Goal: Navigation & Orientation: Find specific page/section

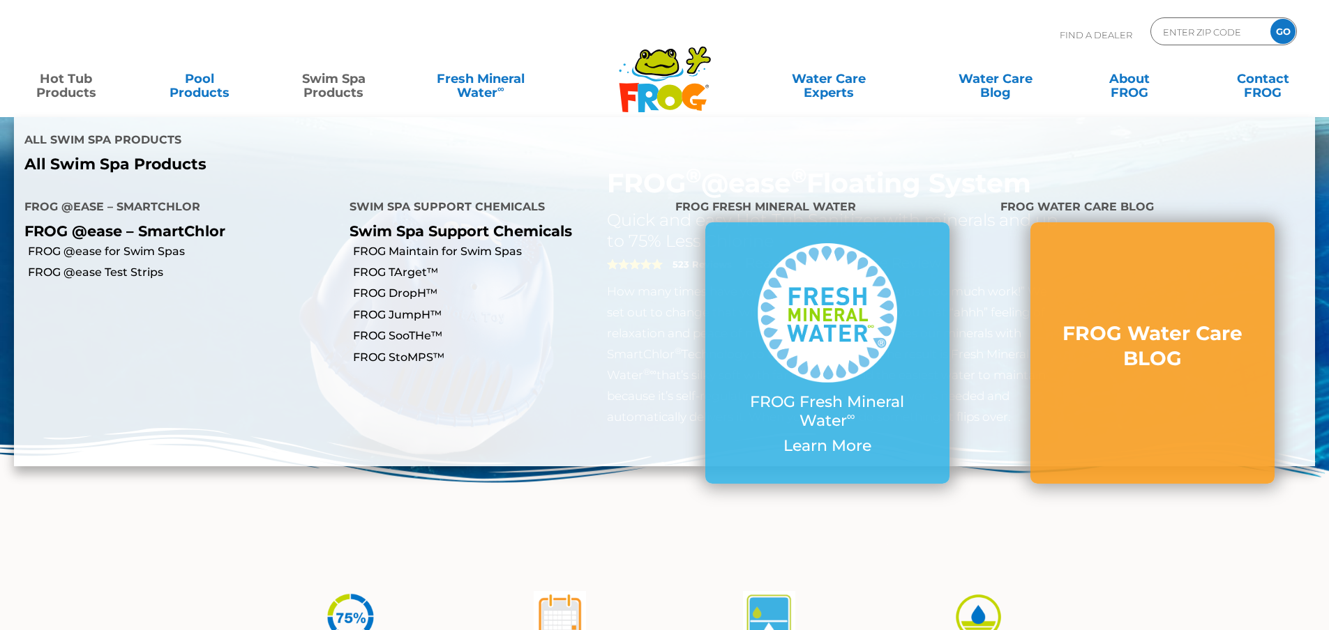
click at [336, 77] on link "Swim Spa Products" at bounding box center [334, 79] width 104 height 28
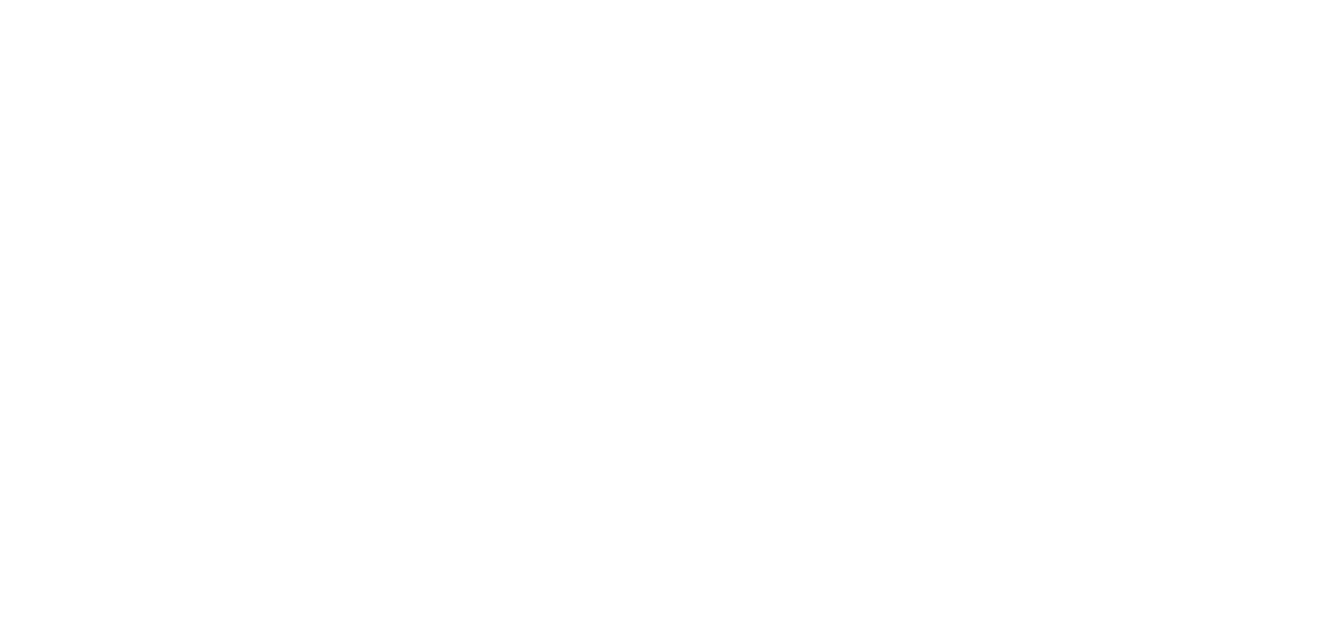
click at [0, 0] on html at bounding box center [0, 0] width 0 height 0
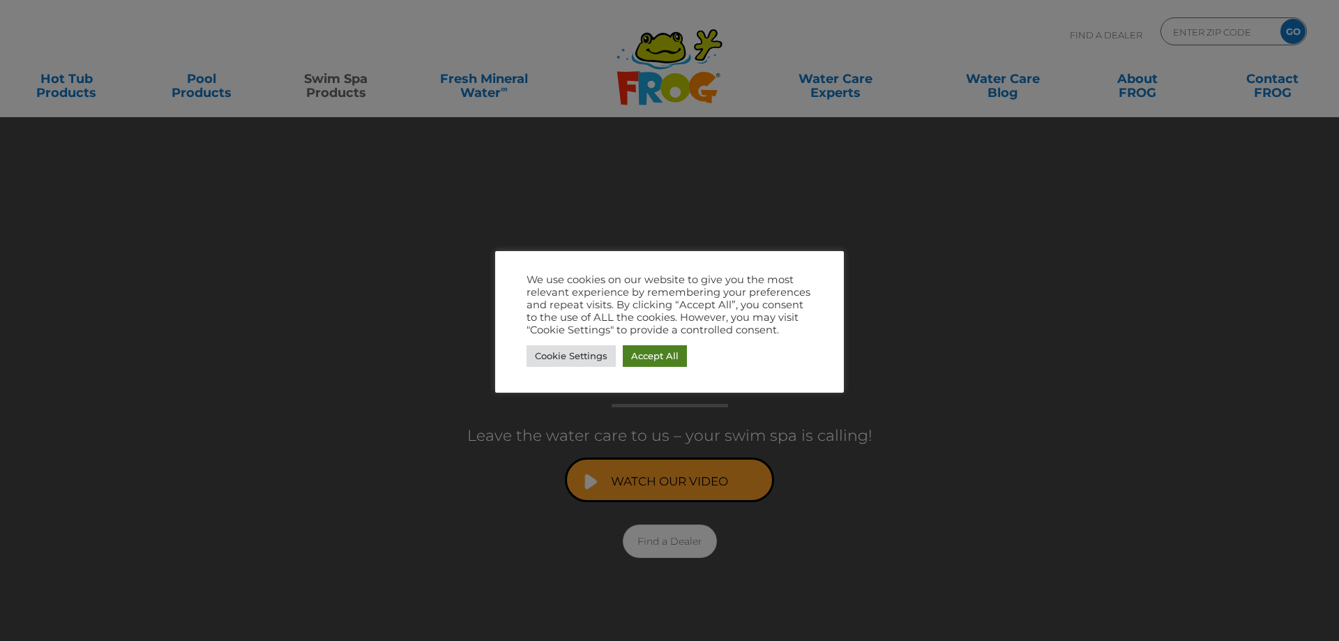
click at [662, 358] on link "Accept All" at bounding box center [655, 356] width 64 height 22
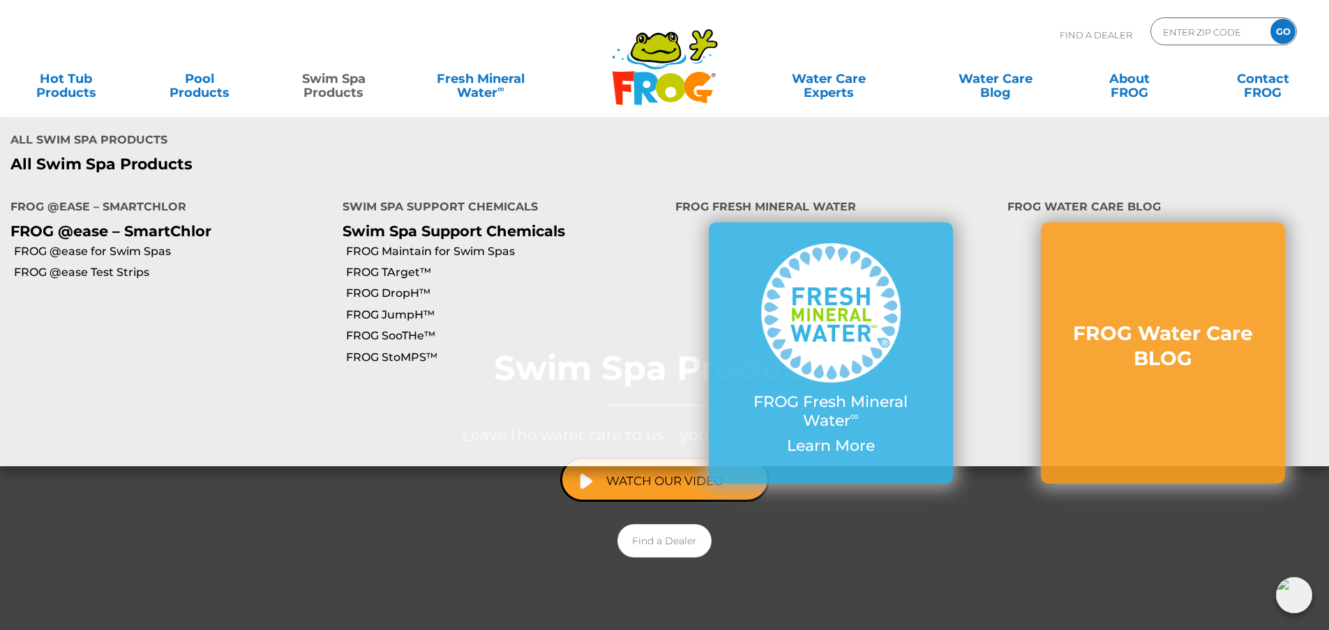
click at [158, 156] on p "All Swim Spa Products" at bounding box center [332, 165] width 644 height 18
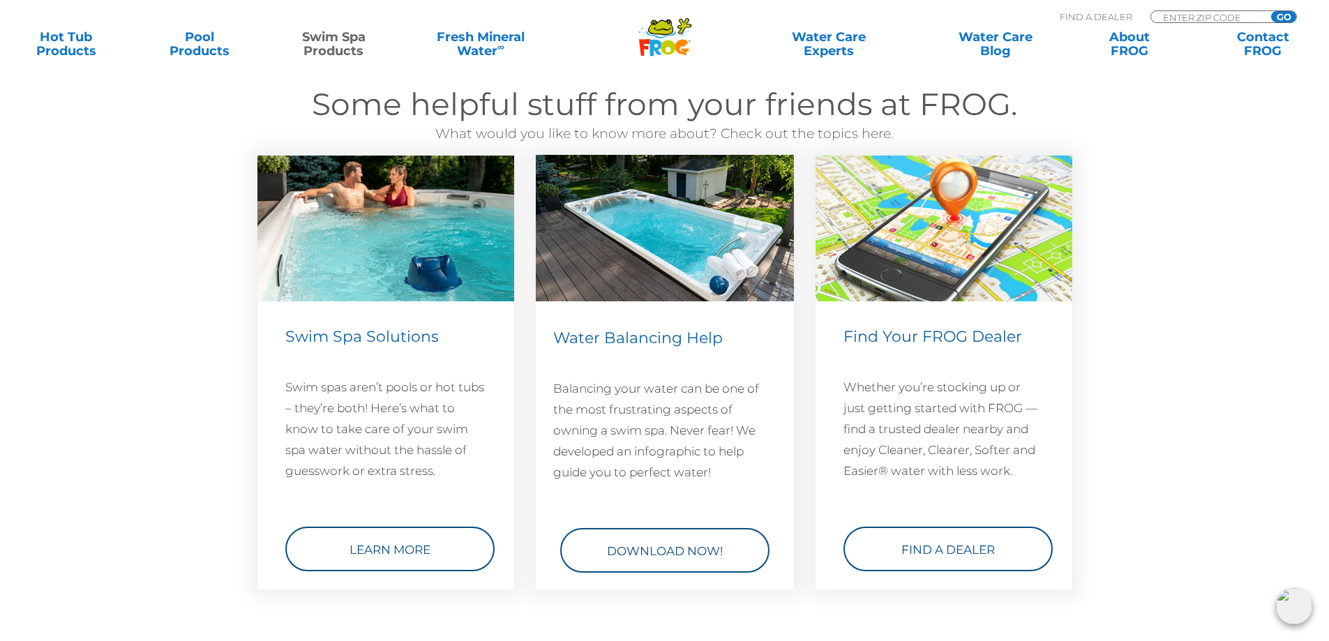
scroll to position [1883, 0]
